Goal: Information Seeking & Learning: Learn about a topic

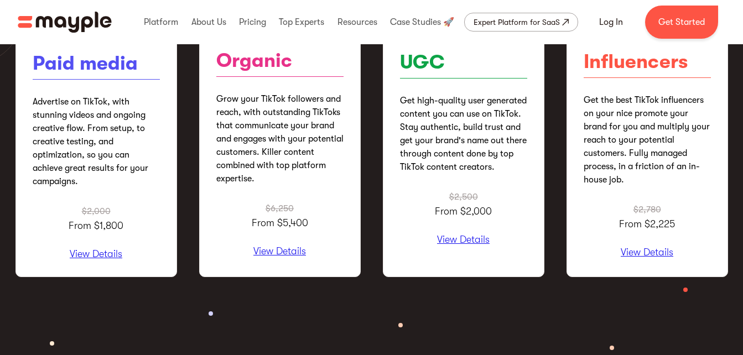
click at [83, 252] on p "View Details" at bounding box center [96, 254] width 127 height 11
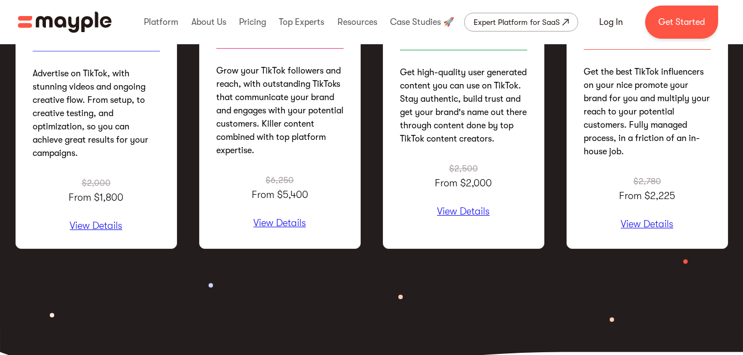
scroll to position [1460, 0]
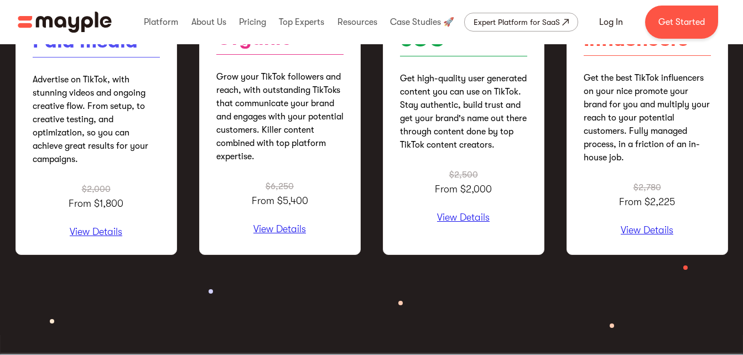
click at [100, 234] on p "View Details" at bounding box center [96, 232] width 127 height 11
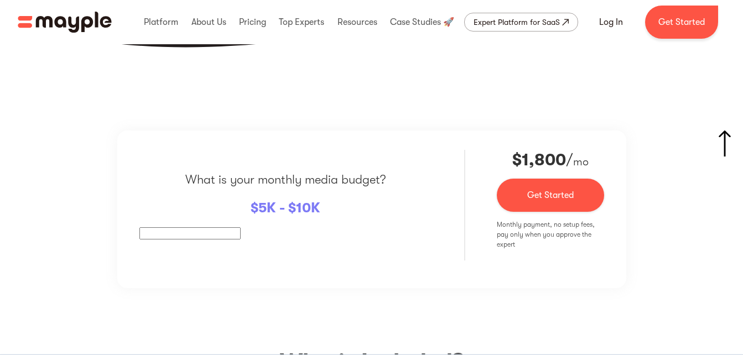
scroll to position [1847, 0]
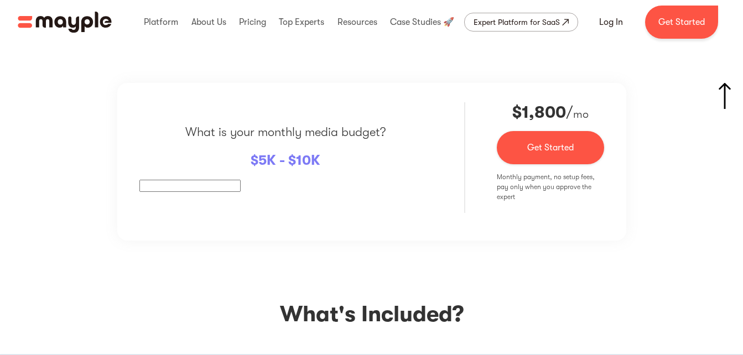
click at [171, 185] on input "text" at bounding box center [189, 186] width 101 height 12
type input "2000"
click at [325, 257] on div "What is your monthly media budget? $ 5K - $10K 2000 $2,000 $ 1,800 / mo Contact…" at bounding box center [371, 351] width 712 height 536
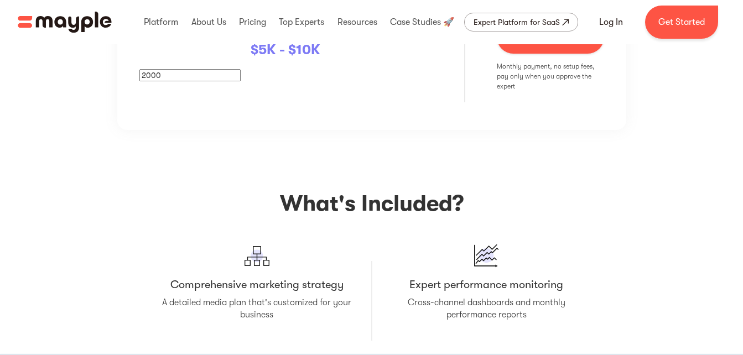
scroll to position [1736, 0]
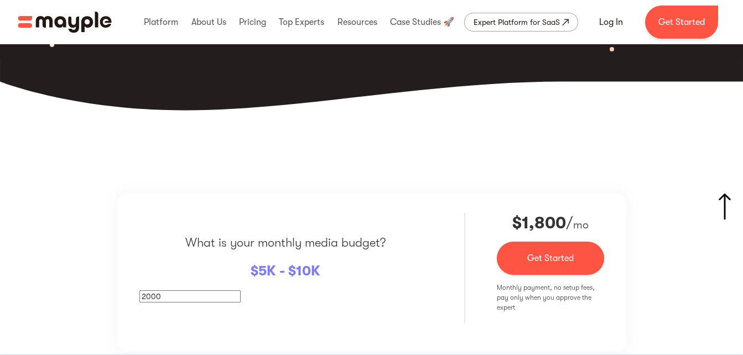
click at [347, 305] on div "What is your monthly media budget? $ 5K - $10K 2000" at bounding box center [285, 268] width 292 height 111
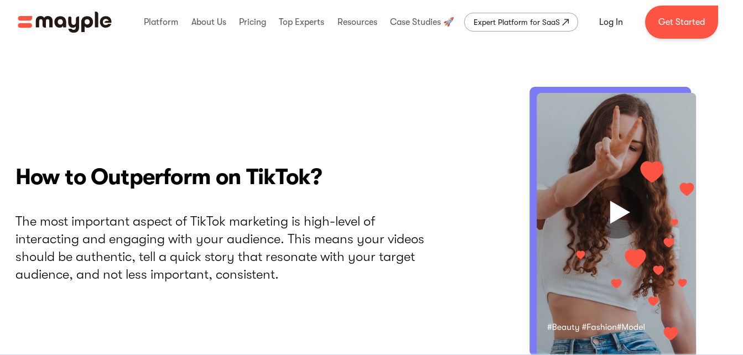
scroll to position [2510, 0]
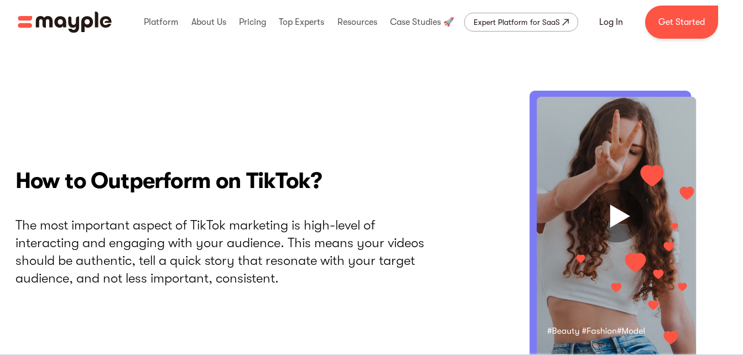
click at [623, 208] on img at bounding box center [625, 231] width 205 height 280
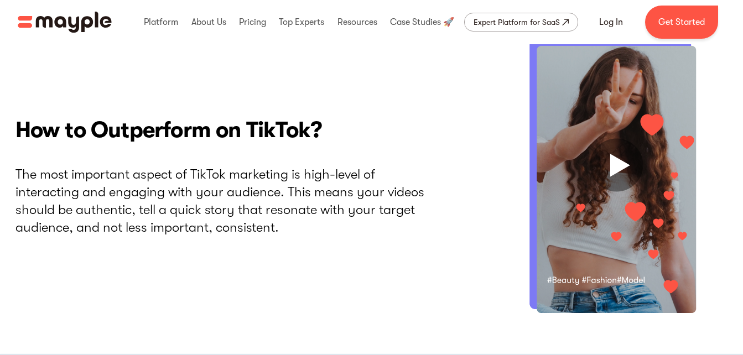
scroll to position [2621, 0]
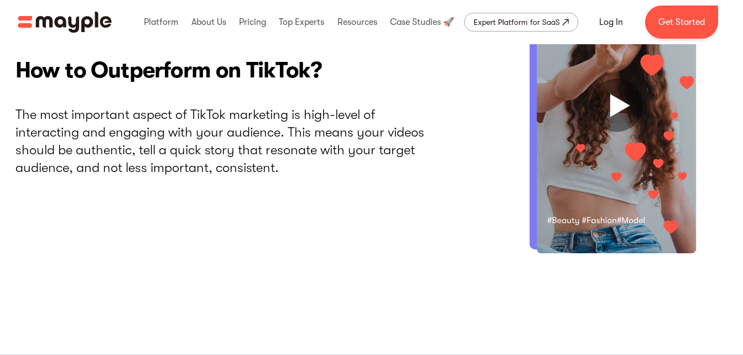
click at [617, 119] on img at bounding box center [625, 120] width 205 height 280
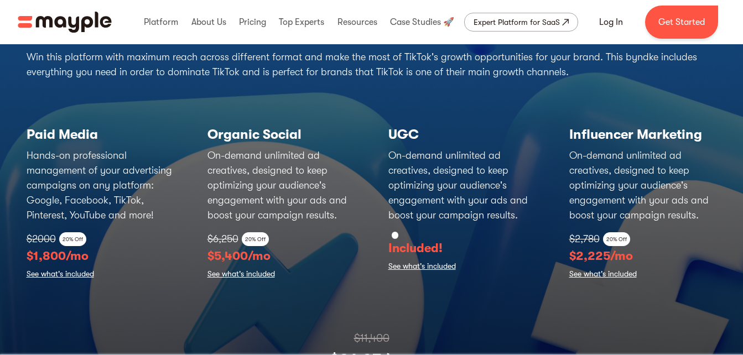
scroll to position [4082, 0]
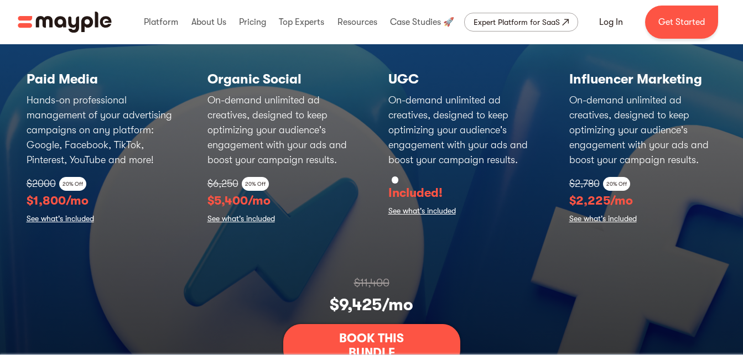
click at [89, 216] on link "See what's included" at bounding box center [60, 219] width 67 height 15
click at [62, 222] on link "See what's included" at bounding box center [60, 219] width 67 height 15
click at [420, 209] on link "See what's included" at bounding box center [421, 211] width 67 height 15
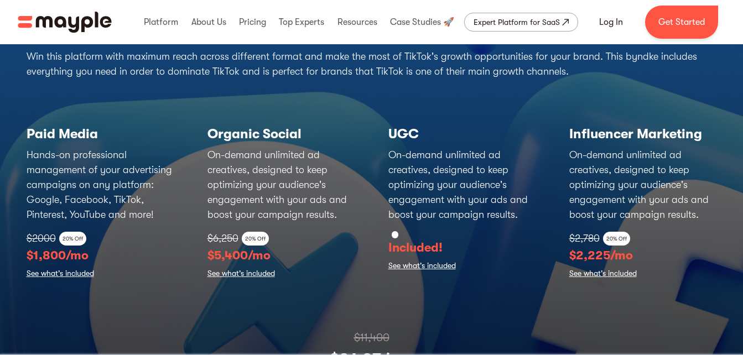
scroll to position [4026, 0]
click at [234, 268] on link "See what's included" at bounding box center [240, 274] width 67 height 15
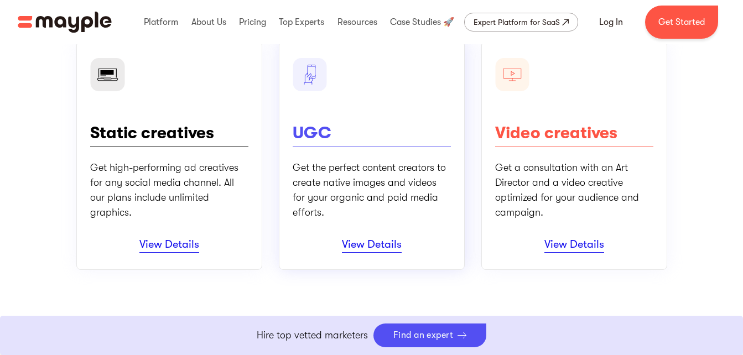
scroll to position [166, 0]
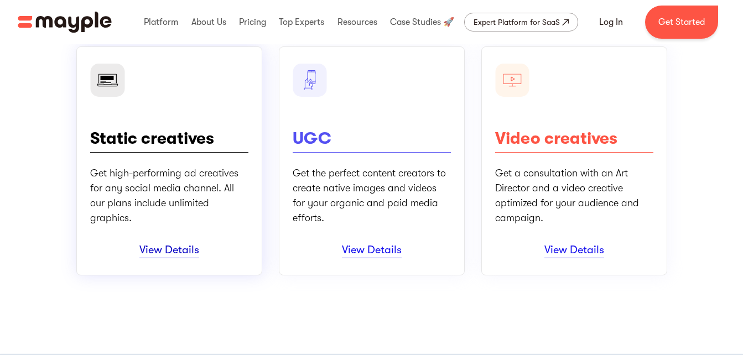
click at [187, 253] on link "View Details" at bounding box center [169, 250] width 60 height 15
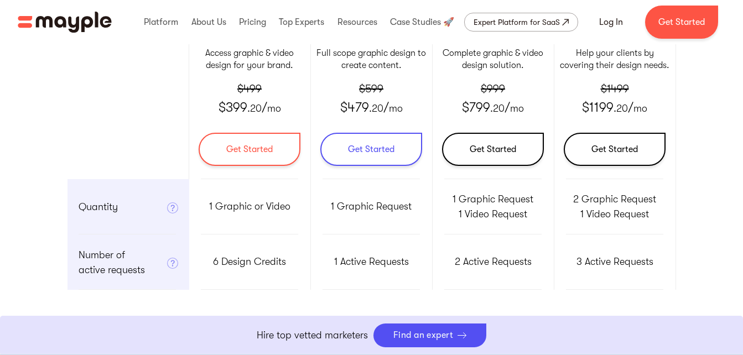
scroll to position [498, 0]
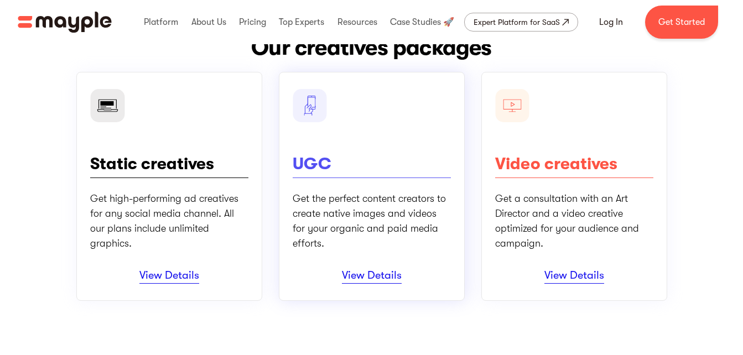
scroll to position [166, 0]
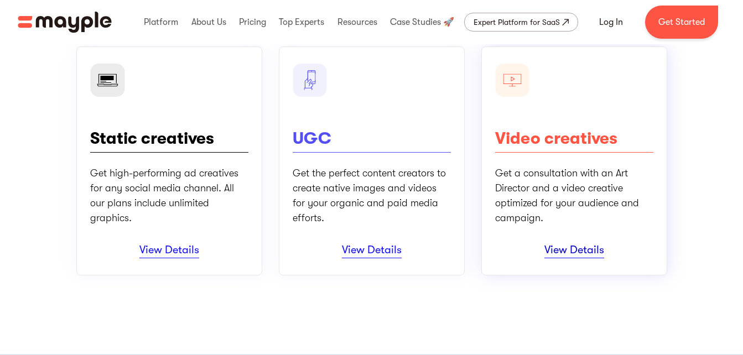
click at [571, 249] on link "View Details" at bounding box center [574, 250] width 60 height 15
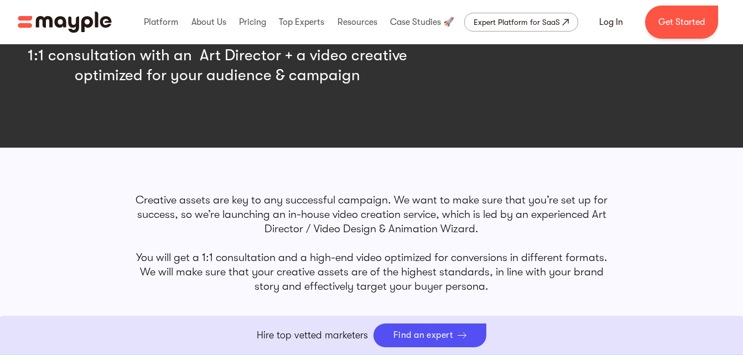
scroll to position [332, 0]
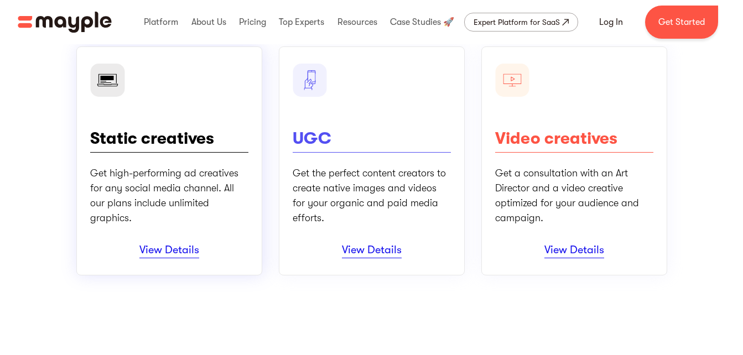
click at [163, 241] on div "Static creatives Get high-performing ad creatives for any social media channel.…" at bounding box center [169, 160] width 186 height 229
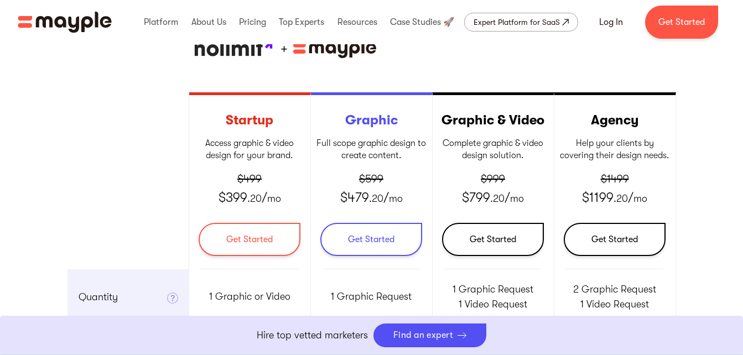
scroll to position [387, 0]
